Goal: Task Accomplishment & Management: Manage account settings

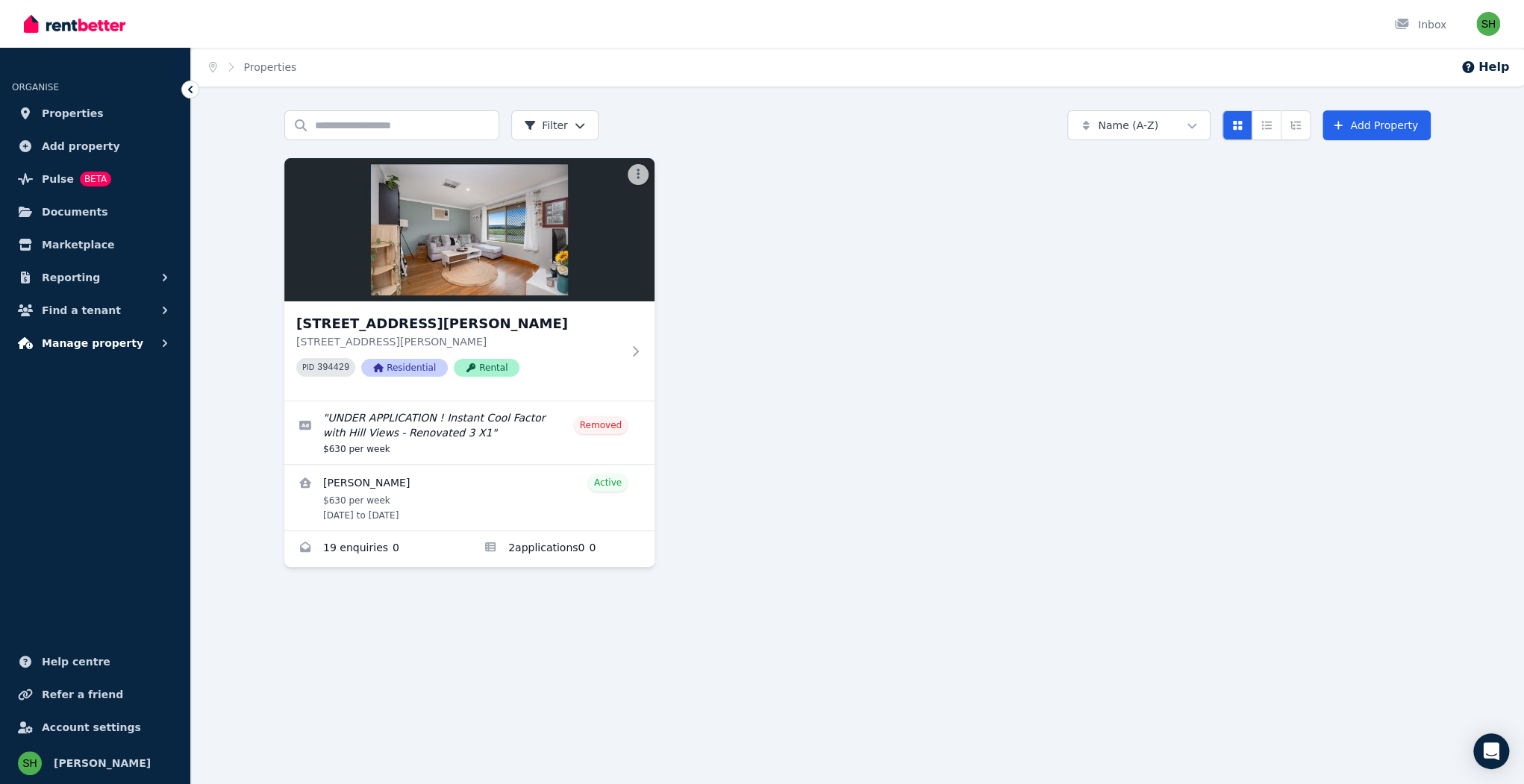
click at [97, 328] on button "Manage property" at bounding box center [95, 343] width 167 height 30
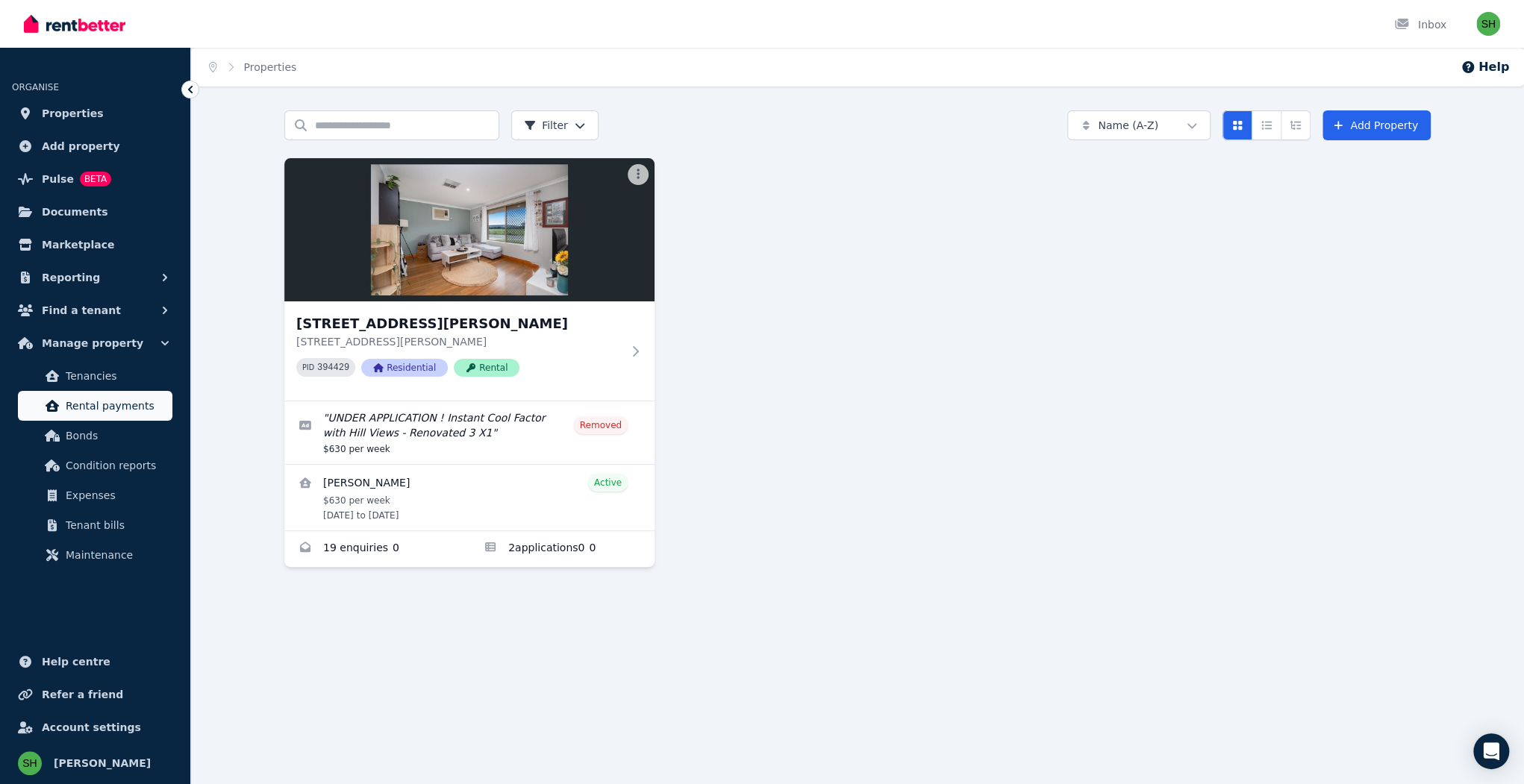
click at [99, 397] on span "Rental payments" at bounding box center [116, 405] width 101 height 18
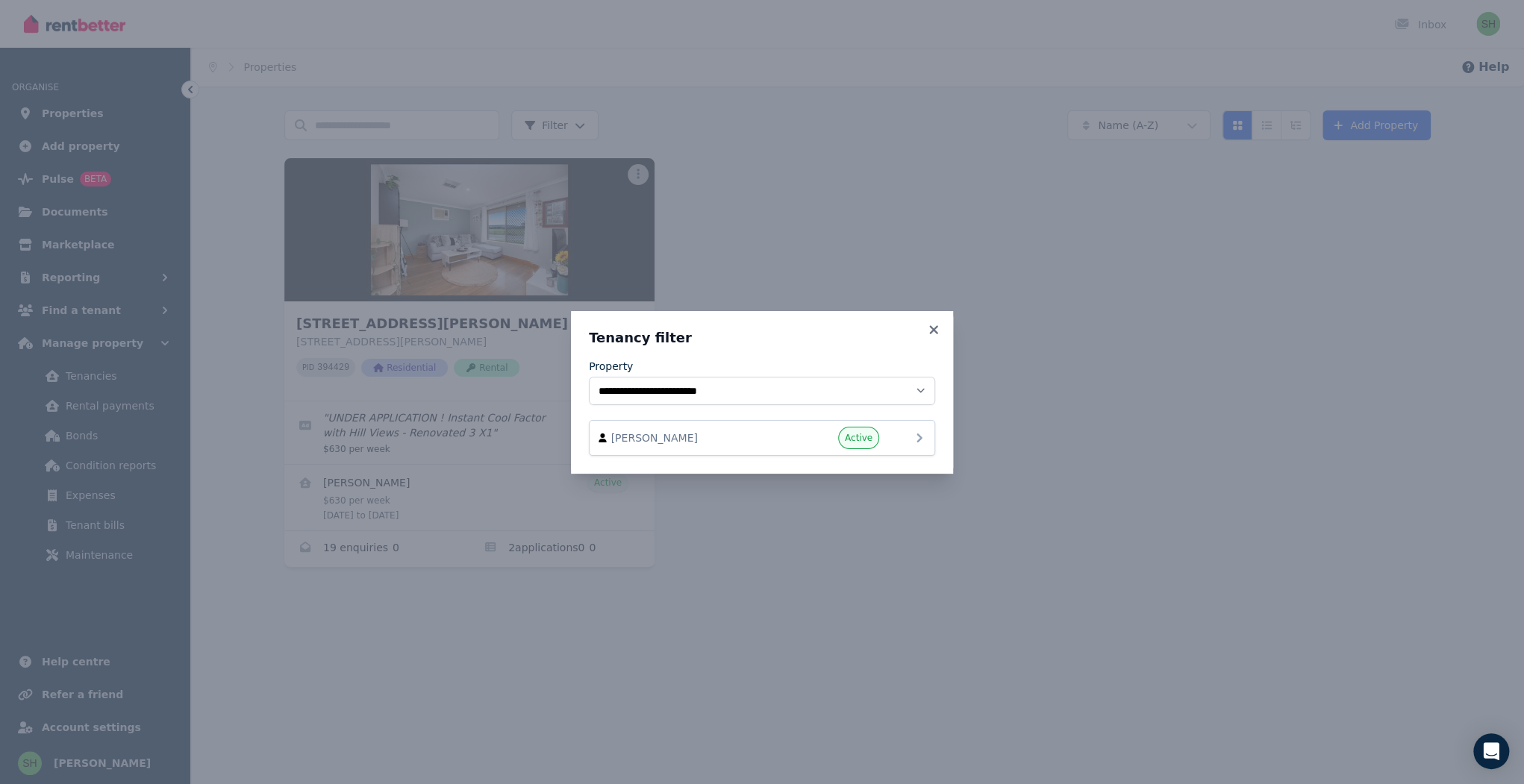
click at [865, 427] on div "[PERSON_NAME] Active" at bounding box center [762, 438] width 327 height 22
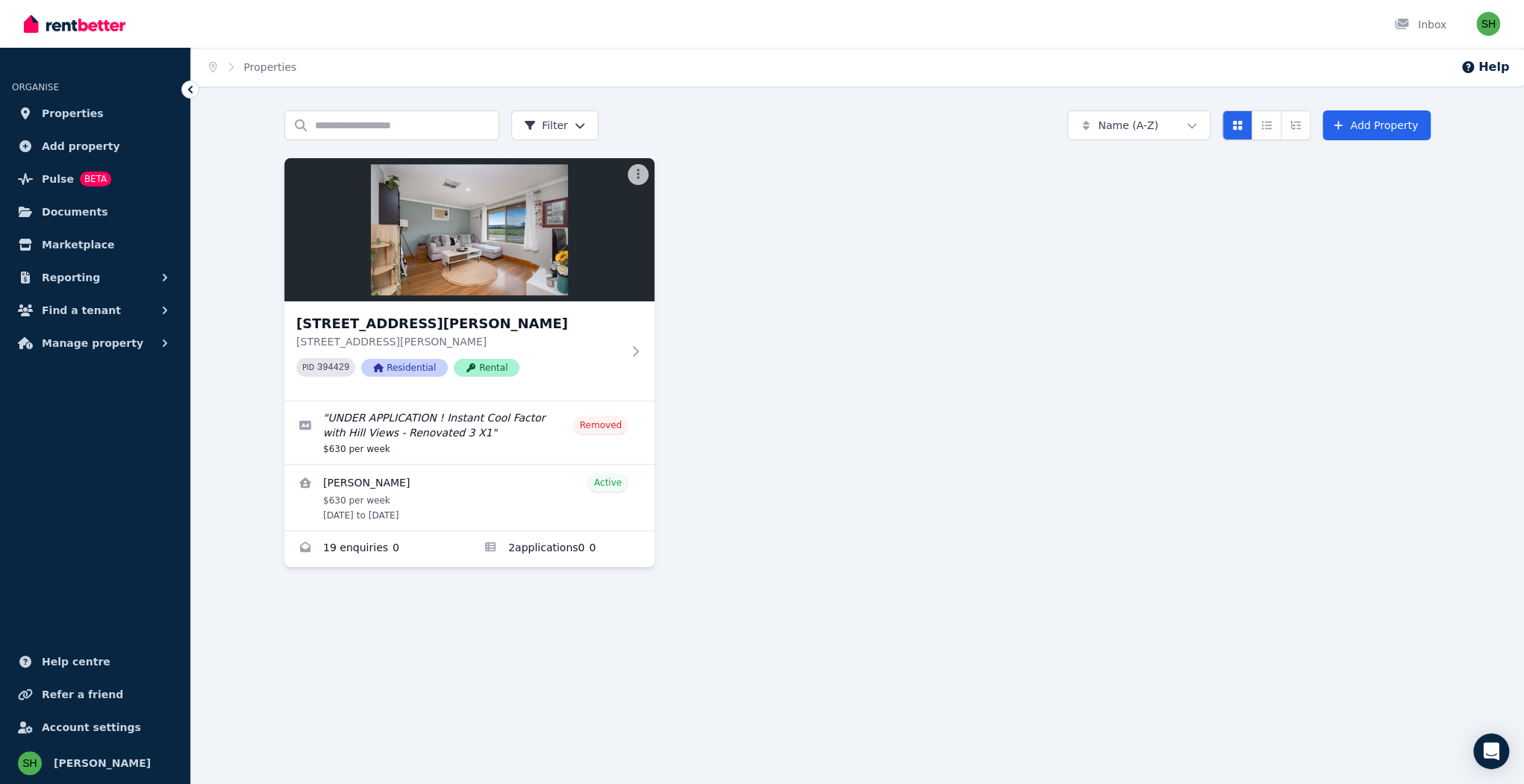
click at [99, 328] on button "Manage property" at bounding box center [95, 343] width 167 height 30
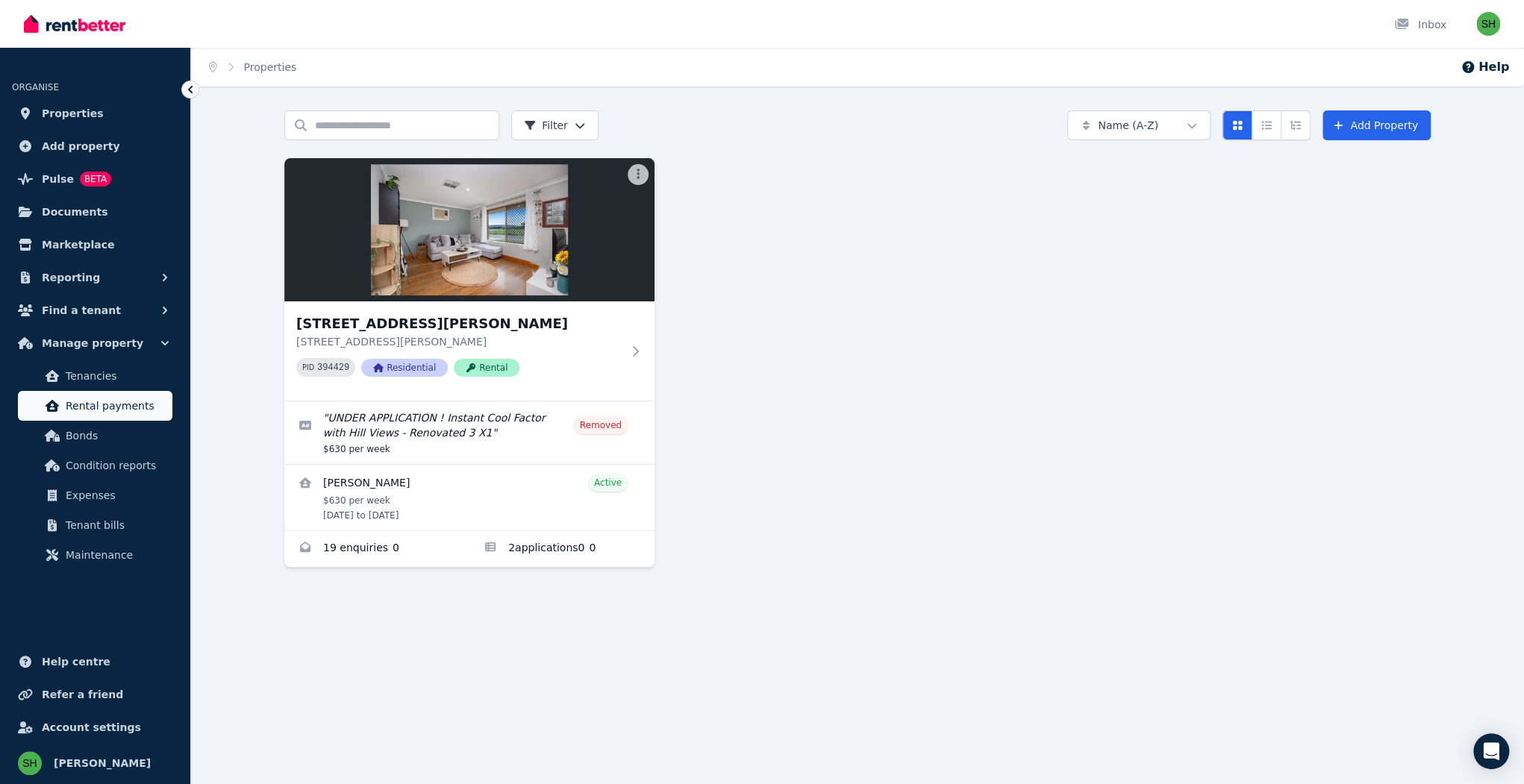
click at [107, 397] on span "Rental payments" at bounding box center [116, 405] width 101 height 18
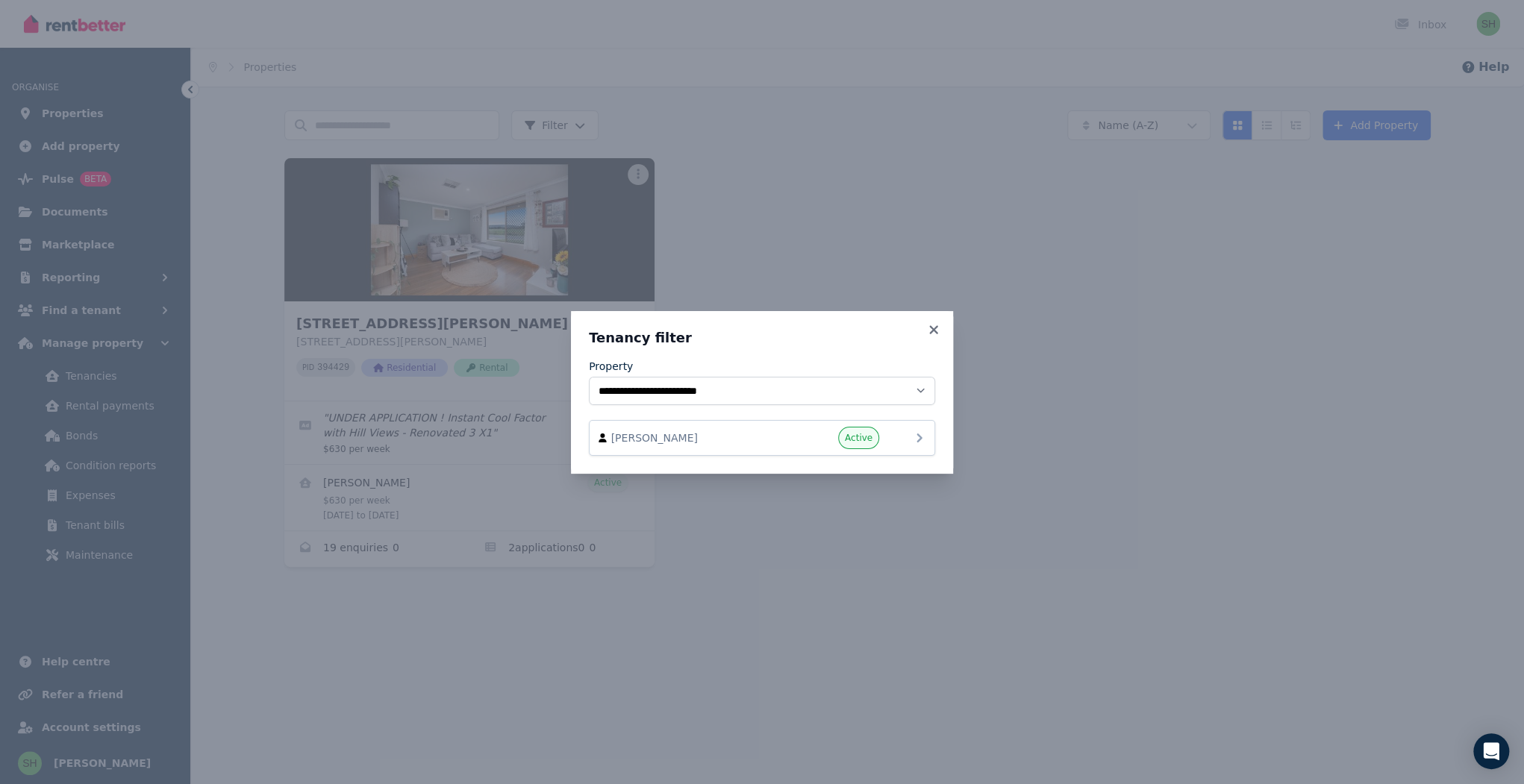
click at [910, 429] on icon at bounding box center [919, 437] width 18 height 18
